Goal: Information Seeking & Learning: Understand process/instructions

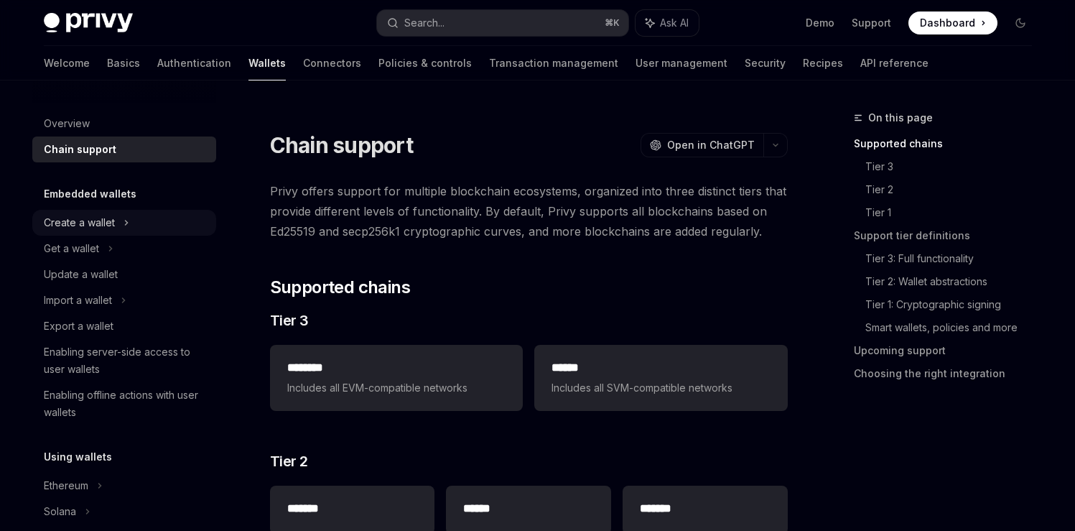
scroll to position [131, 0]
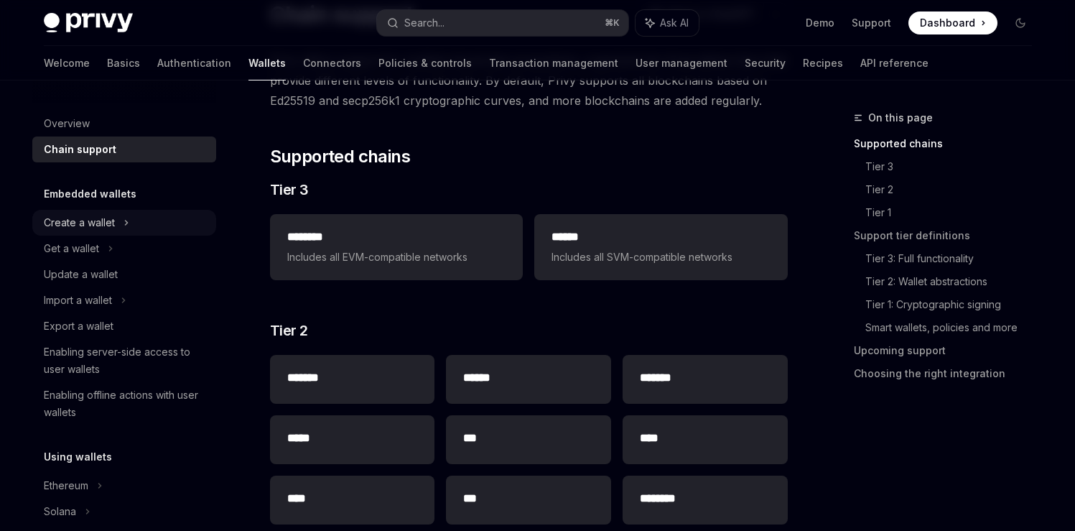
click at [101, 228] on div "Create a wallet" at bounding box center [79, 222] width 71 height 17
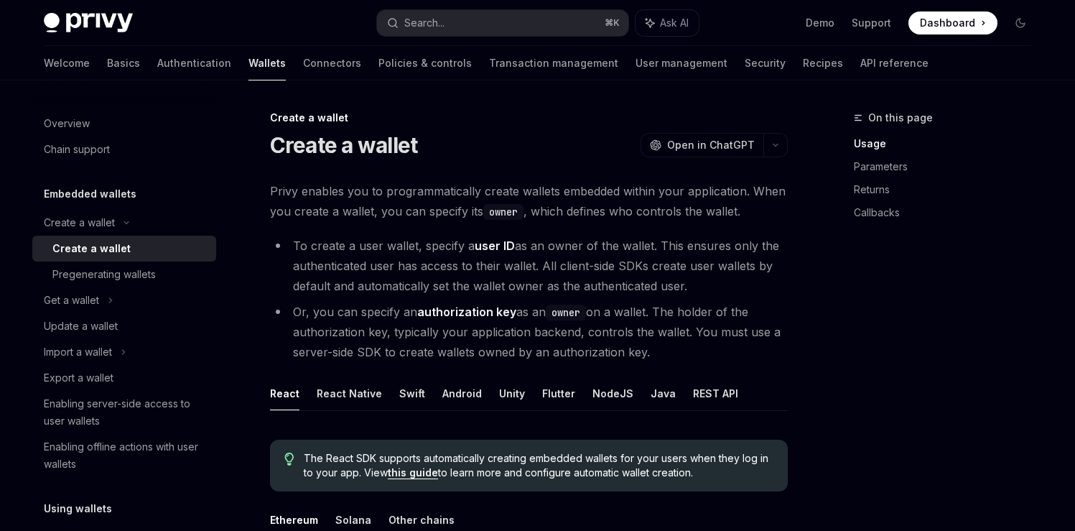
click at [100, 245] on div "Create a wallet" at bounding box center [91, 248] width 78 height 17
click at [761, 144] on button "OpenAI Open in ChatGPT" at bounding box center [702, 145] width 123 height 24
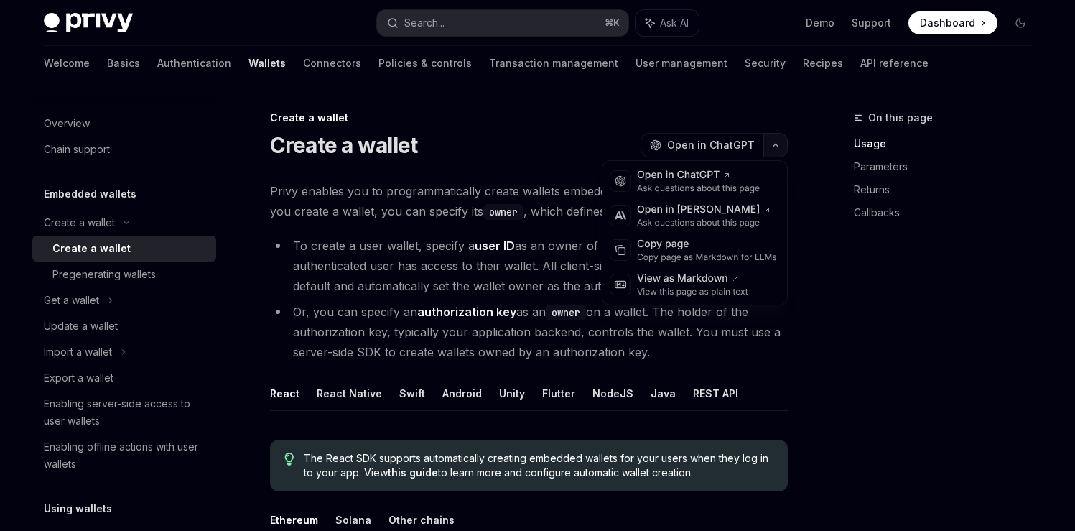
click at [781, 142] on button "button" at bounding box center [776, 145] width 24 height 24
click at [742, 256] on div "Copy page as Markdown for LLMs" at bounding box center [707, 256] width 140 height 11
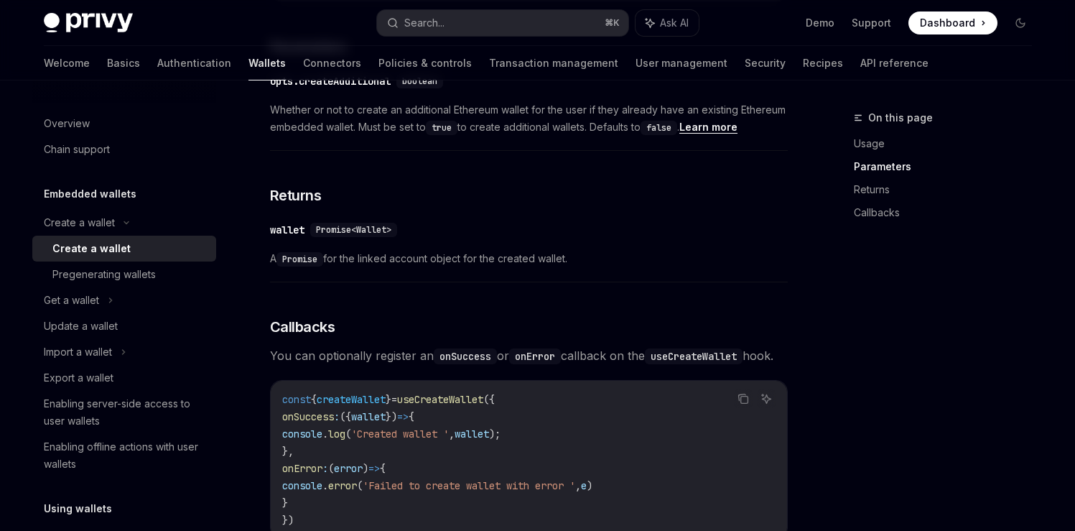
scroll to position [465, 0]
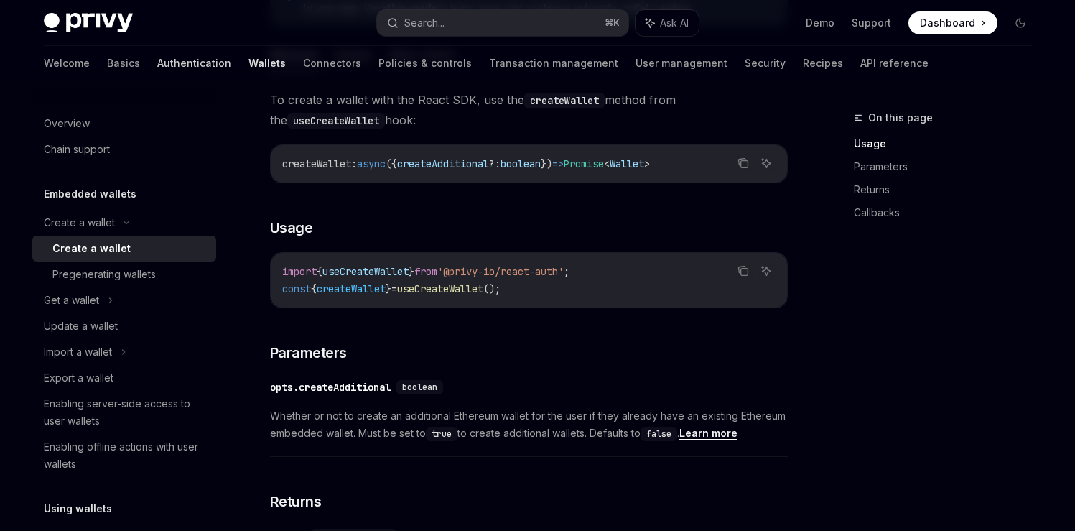
click at [157, 62] on link "Authentication" at bounding box center [194, 63] width 74 height 34
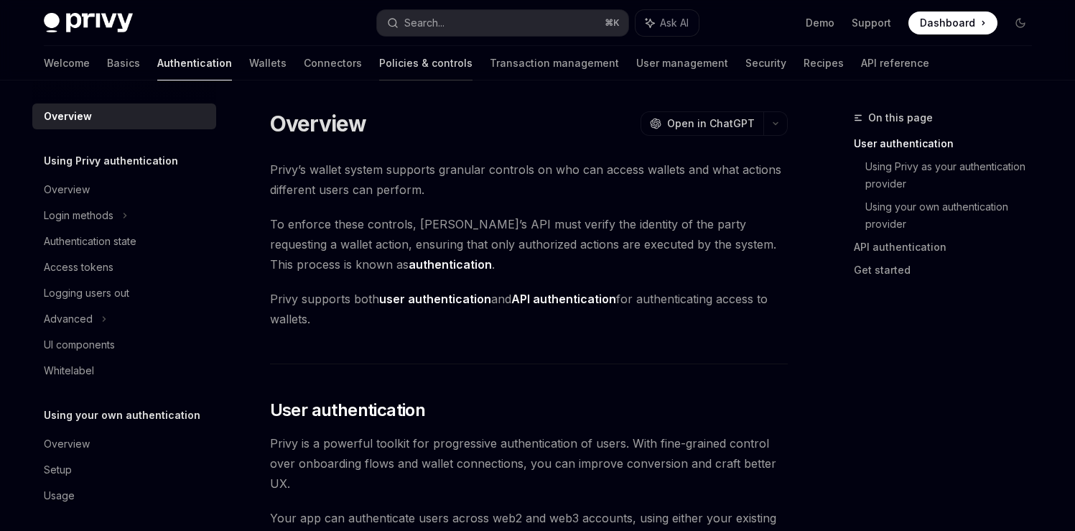
click at [379, 63] on link "Policies & controls" at bounding box center [425, 63] width 93 height 34
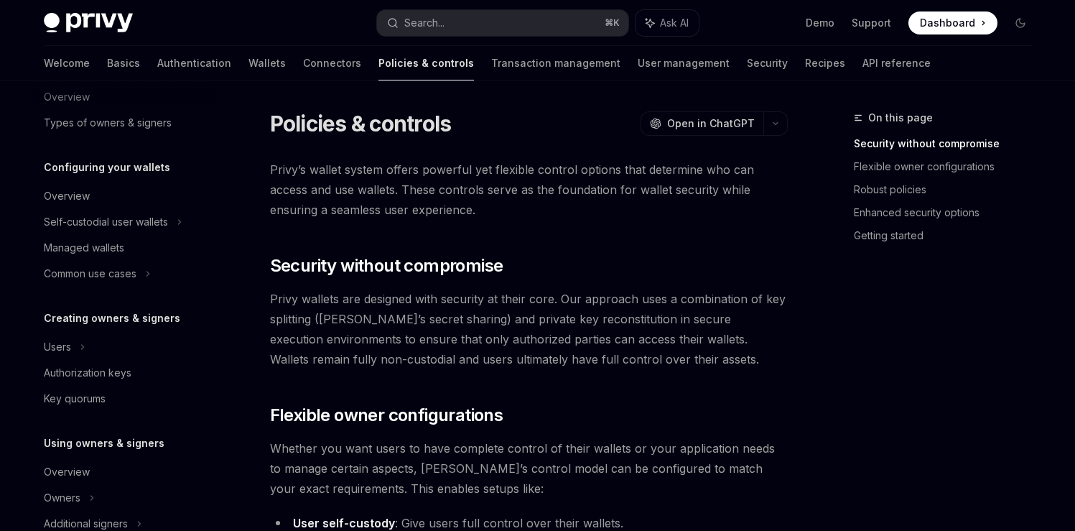
scroll to position [111, 0]
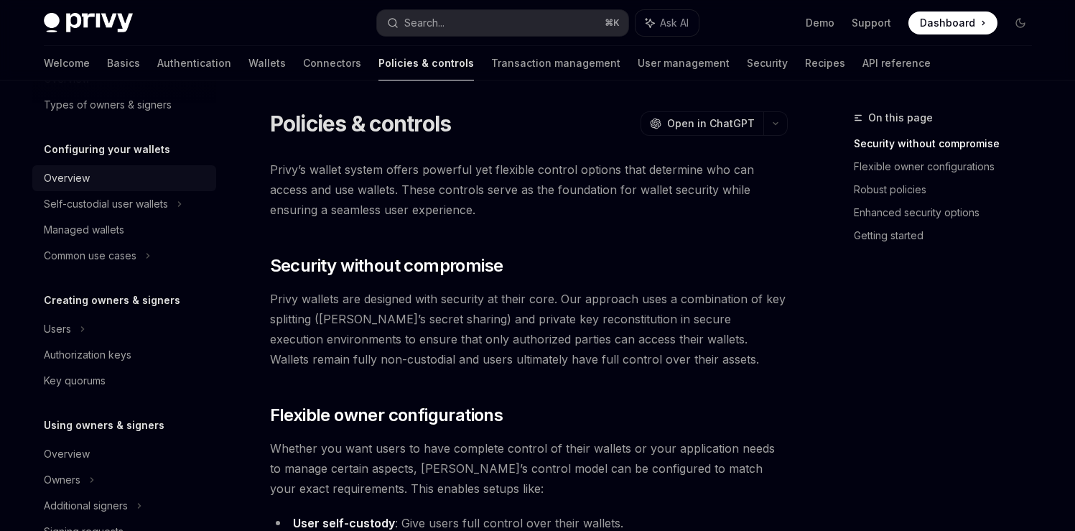
click at [75, 180] on div "Overview" at bounding box center [67, 178] width 46 height 17
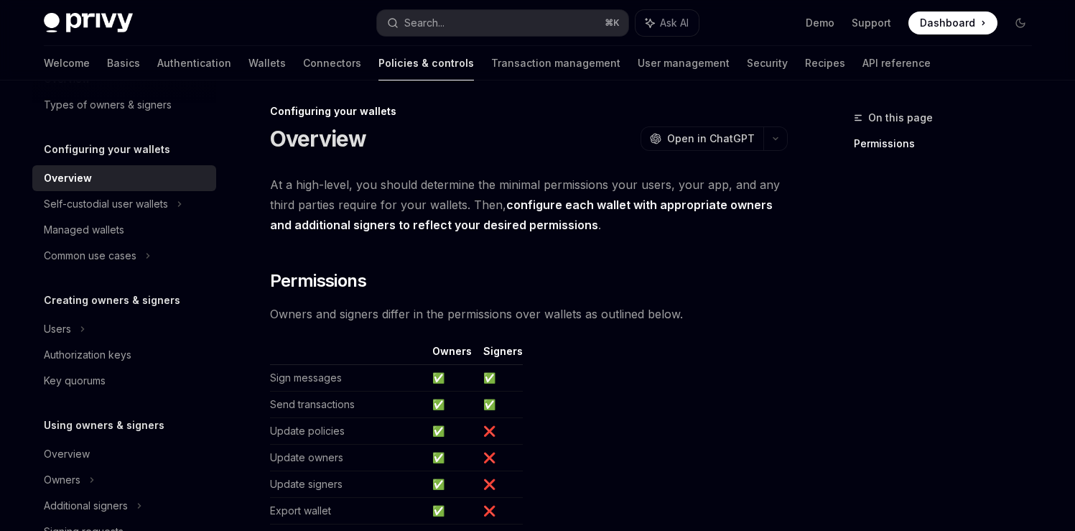
scroll to position [22, 0]
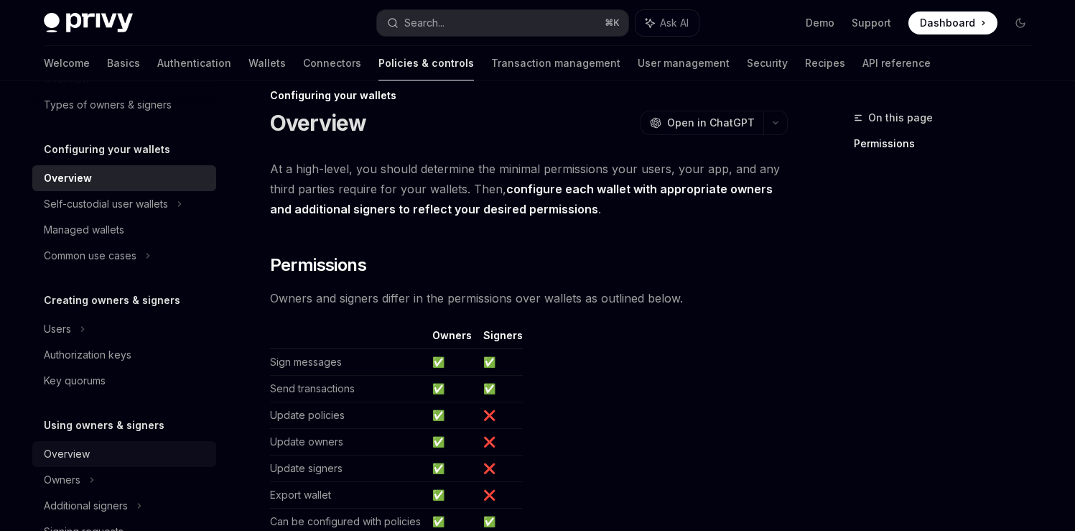
click at [87, 456] on div "Overview" at bounding box center [67, 453] width 46 height 17
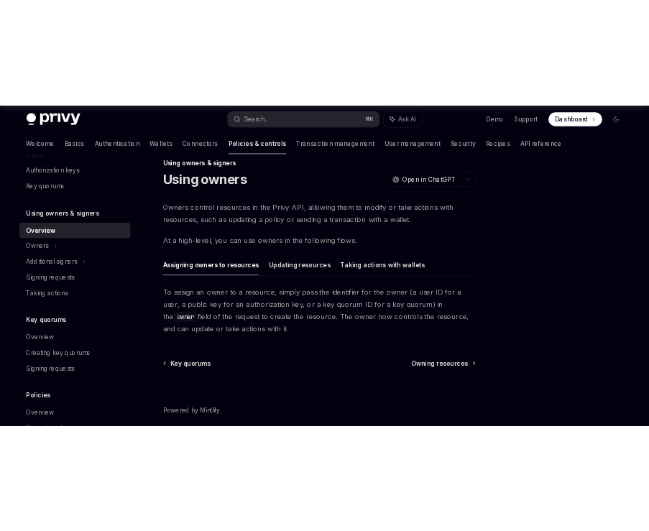
scroll to position [360, 0]
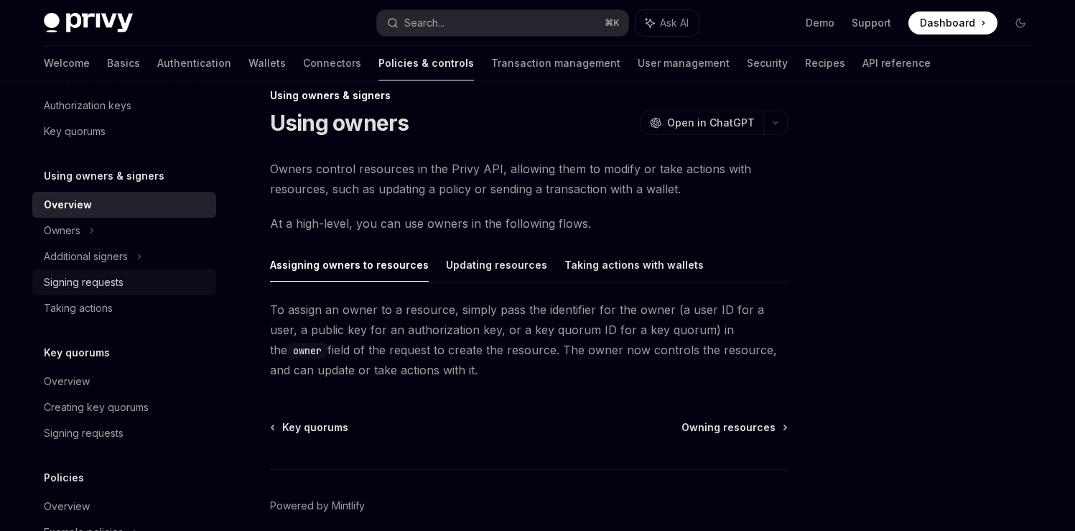
click at [96, 277] on div "Signing requests" at bounding box center [84, 282] width 80 height 17
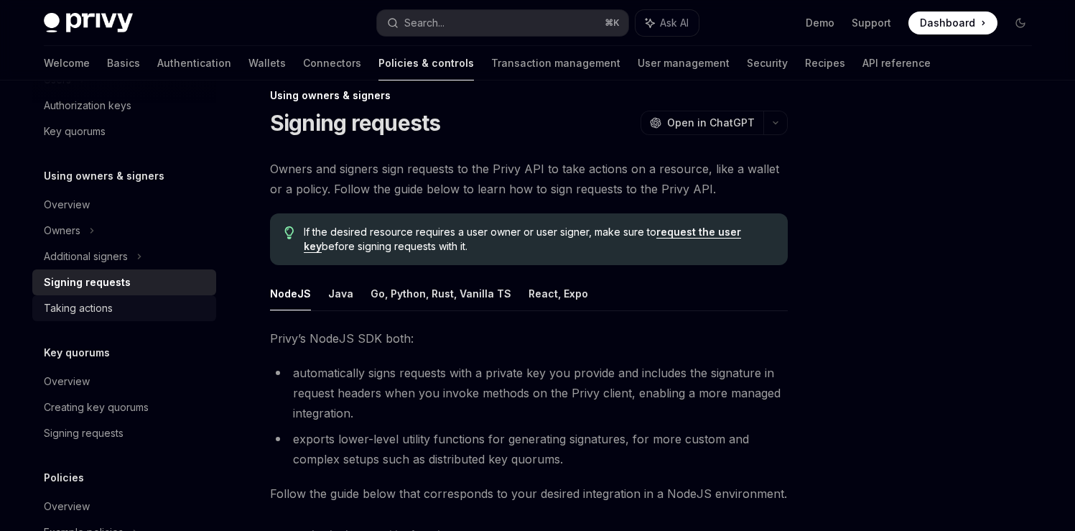
click at [103, 311] on div "Taking actions" at bounding box center [78, 308] width 69 height 17
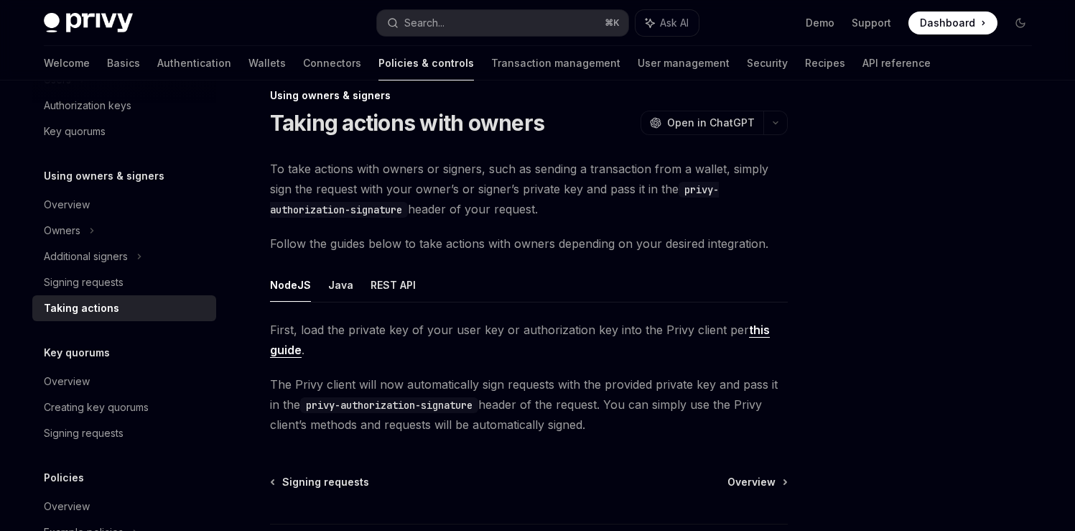
type textarea "*"
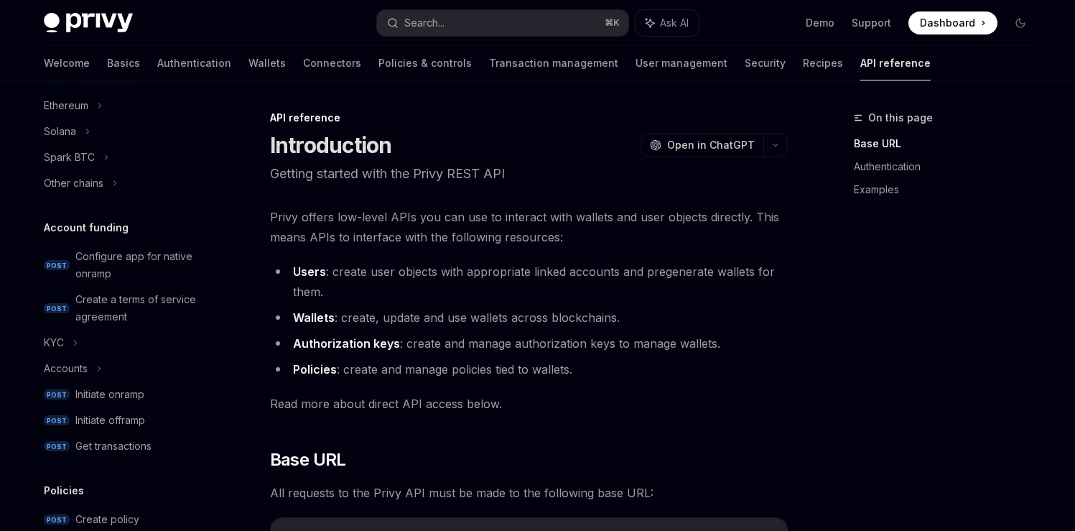
scroll to position [316, 0]
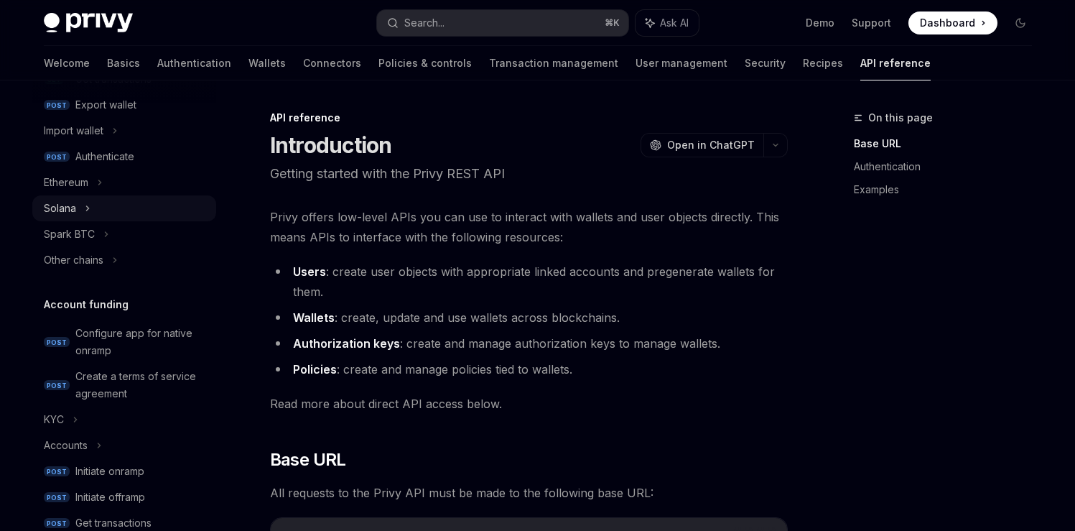
click at [73, 208] on div "Solana" at bounding box center [60, 208] width 32 height 17
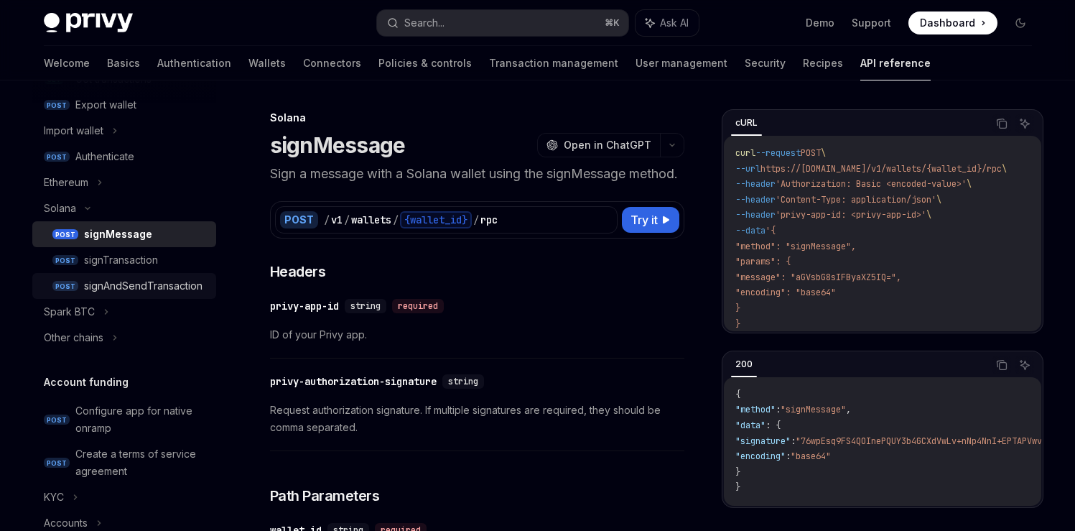
click at [116, 292] on div "signAndSendTransaction" at bounding box center [143, 285] width 119 height 17
type textarea "*"
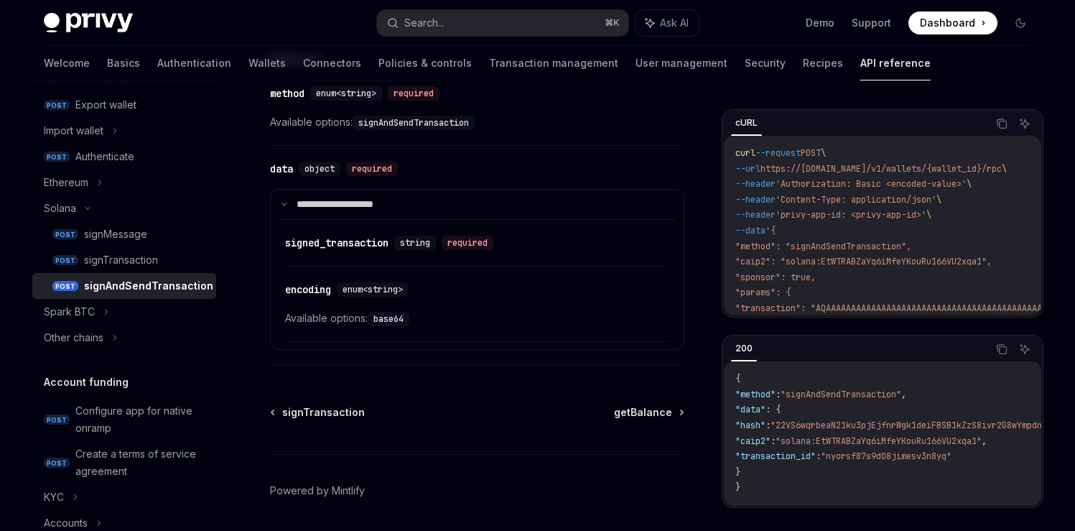
scroll to position [1186, 0]
